Goal: Task Accomplishment & Management: Use online tool/utility

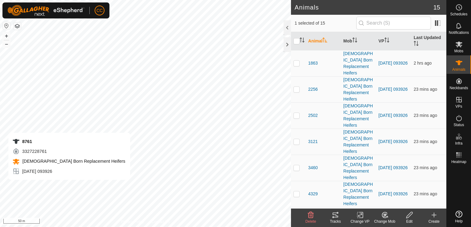
checkbox input "false"
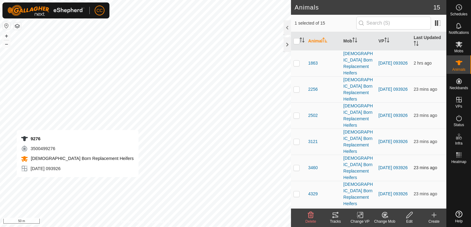
checkbox input "false"
checkbox input "true"
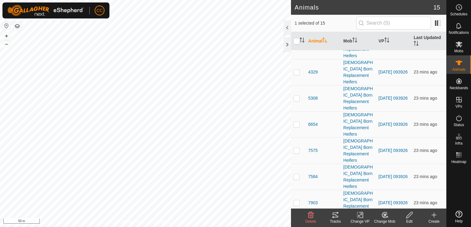
scroll to position [136, 0]
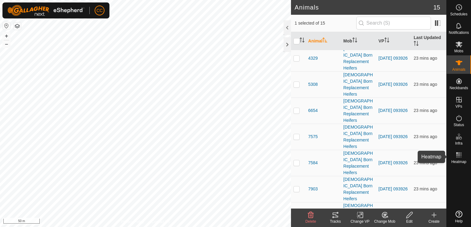
click at [457, 156] on icon at bounding box center [458, 155] width 7 height 7
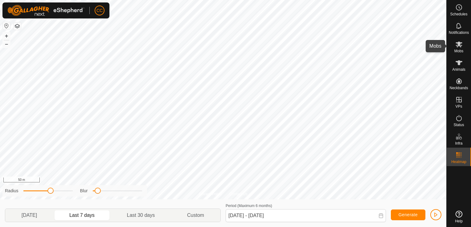
click at [458, 46] on icon at bounding box center [458, 45] width 7 height 6
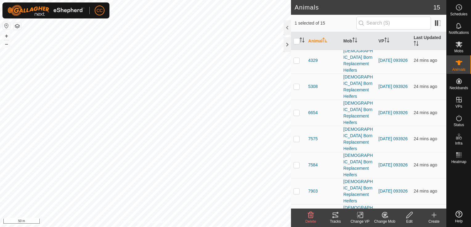
scroll to position [136, 0]
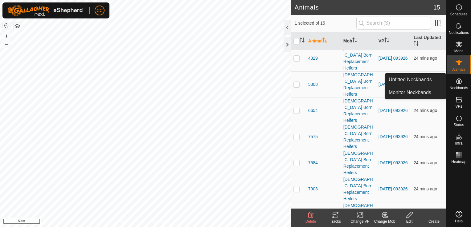
click at [461, 85] on es-neckbands-svg-icon at bounding box center [458, 81] width 11 height 10
click at [418, 93] on link "Monitor Neckbands" at bounding box center [415, 93] width 61 height 12
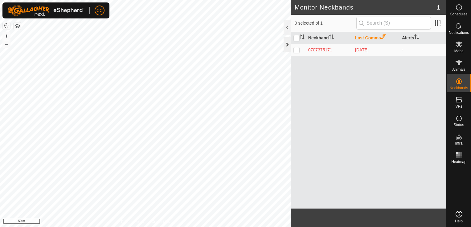
click at [285, 45] on div at bounding box center [286, 44] width 7 height 15
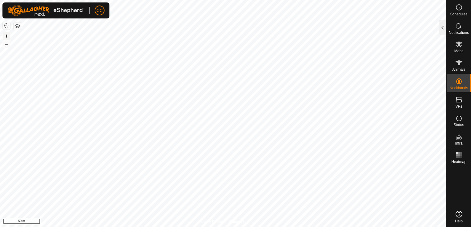
click at [7, 38] on button "+" at bounding box center [6, 35] width 7 height 7
click at [7, 44] on button "–" at bounding box center [6, 43] width 7 height 7
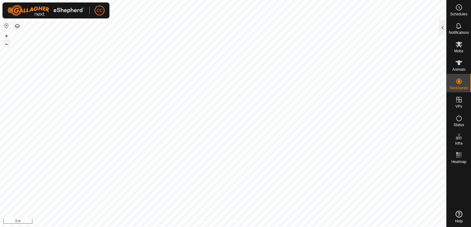
click at [7, 44] on button "–" at bounding box center [6, 43] width 7 height 7
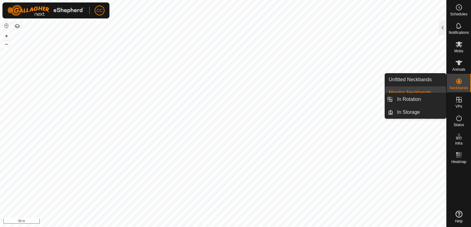
click at [458, 100] on icon at bounding box center [459, 100] width 6 height 6
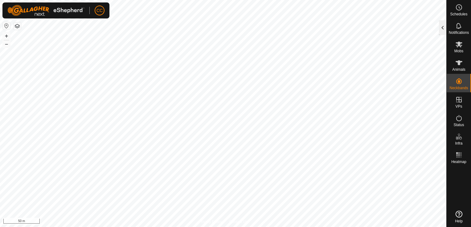
click at [442, 26] on div at bounding box center [442, 27] width 7 height 15
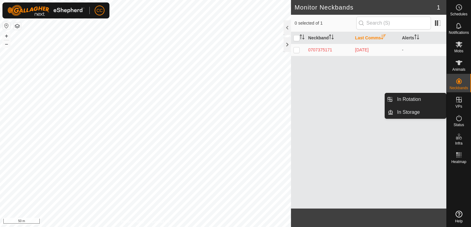
click at [461, 104] on es-virtualpaddocks-svg-icon at bounding box center [458, 100] width 11 height 10
click at [426, 101] on link "In Rotation" at bounding box center [419, 99] width 53 height 12
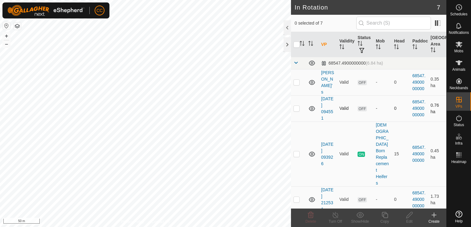
click at [298, 110] on p-checkbox at bounding box center [296, 108] width 6 height 5
checkbox input "false"
click at [296, 82] on p-checkbox at bounding box center [296, 82] width 6 height 5
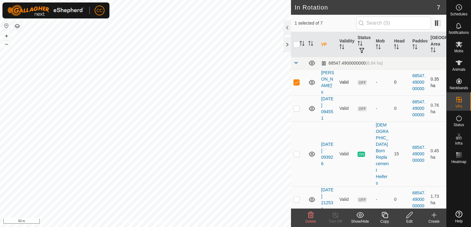
checkbox input "false"
click at [296, 197] on p-checkbox at bounding box center [296, 199] width 6 height 5
checkbox input "true"
click at [410, 218] on icon at bounding box center [409, 215] width 8 height 7
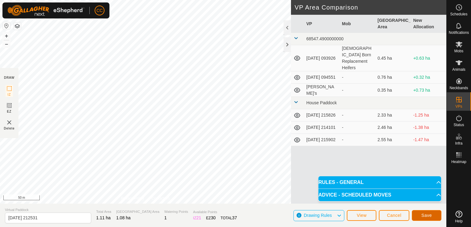
click at [422, 215] on span "Save" at bounding box center [426, 215] width 10 height 5
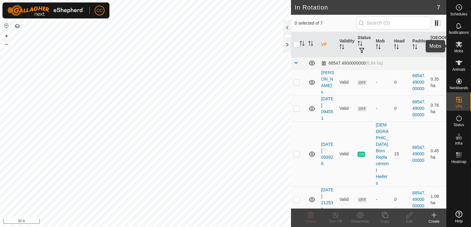
click at [458, 46] on icon at bounding box center [458, 45] width 7 height 6
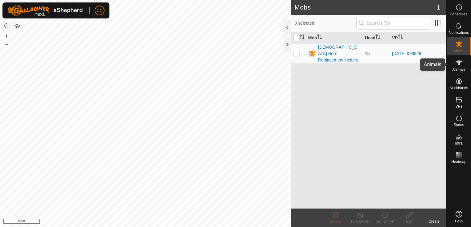
click at [459, 64] on icon at bounding box center [458, 62] width 7 height 5
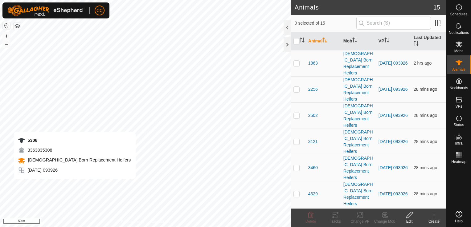
checkbox input "true"
click at [70, 185] on div "8761 3327228761 [DEMOGRAPHIC_DATA] Born Replacement Heifers [DATE] 093926 + – ⇧…" at bounding box center [145, 113] width 291 height 227
checkbox input "true"
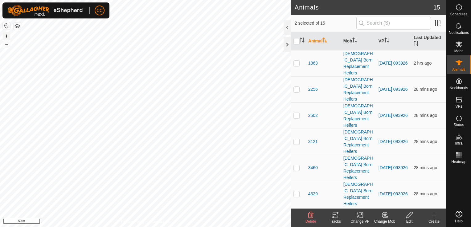
click at [6, 36] on button "+" at bounding box center [6, 35] width 7 height 7
click at [135, 0] on html "CC Schedules Notifications Mobs Animals Neckbands VPs Status Infra Heatmap Help…" at bounding box center [235, 113] width 471 height 227
click at [227, 0] on html "CC Schedules Notifications Mobs Animals Neckbands VPs Status Infra Heatmap Help…" at bounding box center [235, 113] width 471 height 227
click at [77, 92] on div "9276 3500499276 [DEMOGRAPHIC_DATA] Born Replacement Heifers [DATE] 093926 + – ⇧…" at bounding box center [145, 113] width 291 height 227
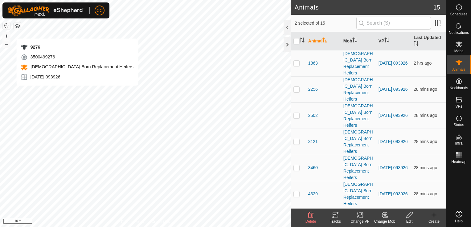
checkbox input "true"
click at [360, 216] on icon at bounding box center [360, 216] width 4 height 4
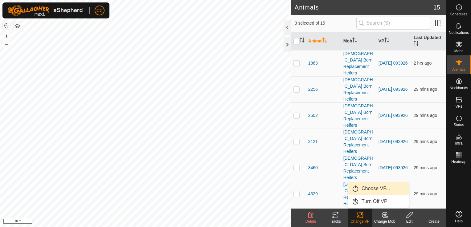
click at [371, 189] on link "Choose VP..." at bounding box center [378, 189] width 61 height 12
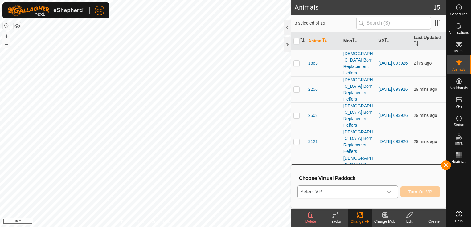
click at [389, 192] on icon "dropdown trigger" at bounding box center [389, 192] width 4 height 2
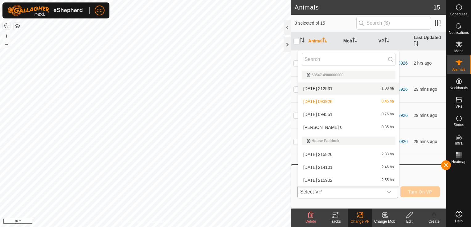
click at [376, 89] on li "[DATE] 212531 1.08 ha" at bounding box center [348, 89] width 101 height 12
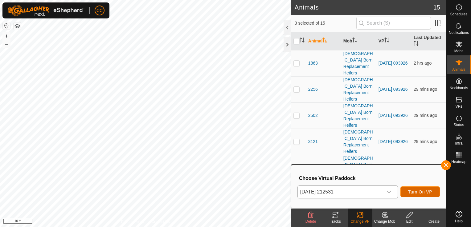
click at [417, 192] on span "Turn On VP" at bounding box center [420, 192] width 24 height 5
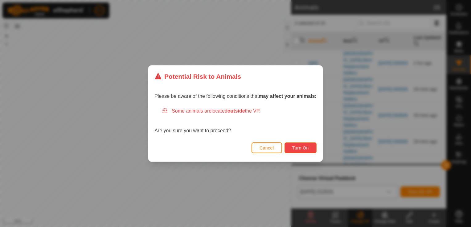
click at [304, 148] on span "Turn On" at bounding box center [300, 148] width 17 height 5
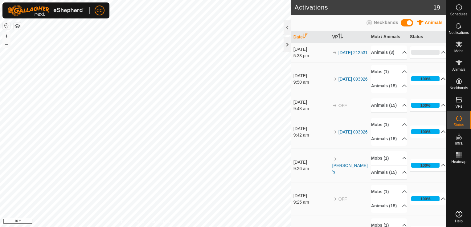
click at [435, 82] on p-accordion-header "100%" at bounding box center [428, 79] width 36 height 12
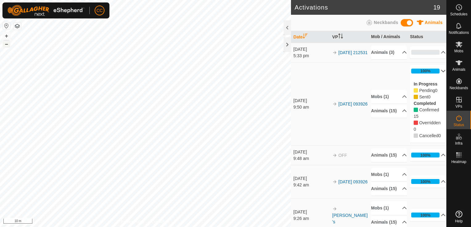
click at [4, 46] on button "–" at bounding box center [6, 43] width 7 height 7
click at [435, 71] on p-accordion-header "100%" at bounding box center [428, 71] width 36 height 12
